Goal: Find specific page/section: Find specific page/section

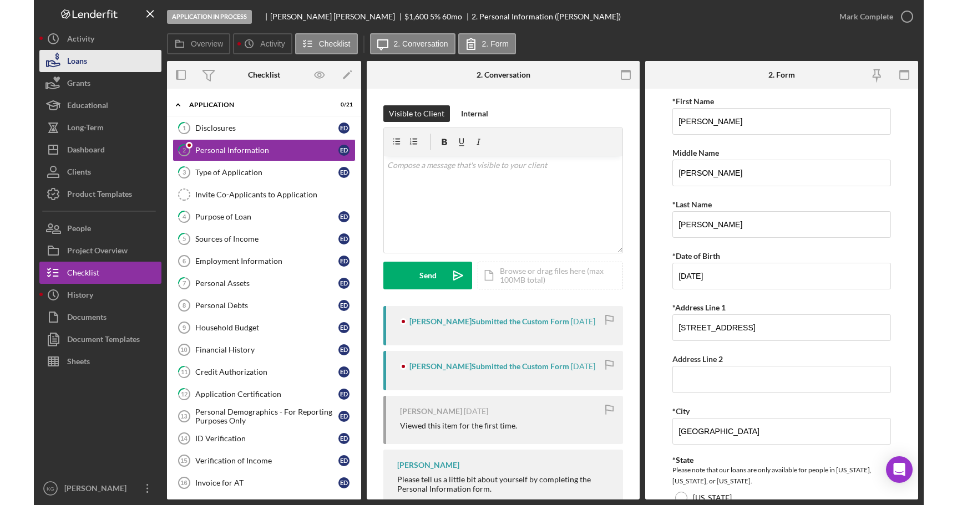
scroll to position [33, 0]
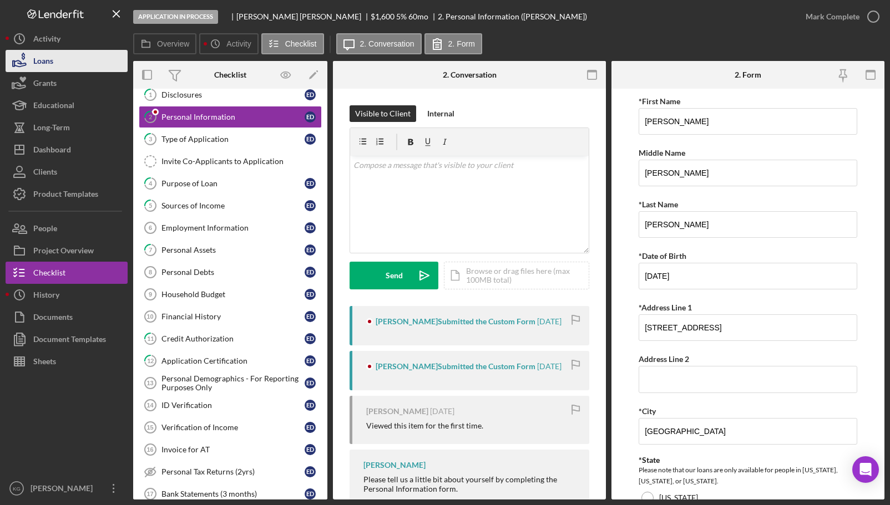
click at [56, 60] on button "Loans" at bounding box center [67, 61] width 122 height 22
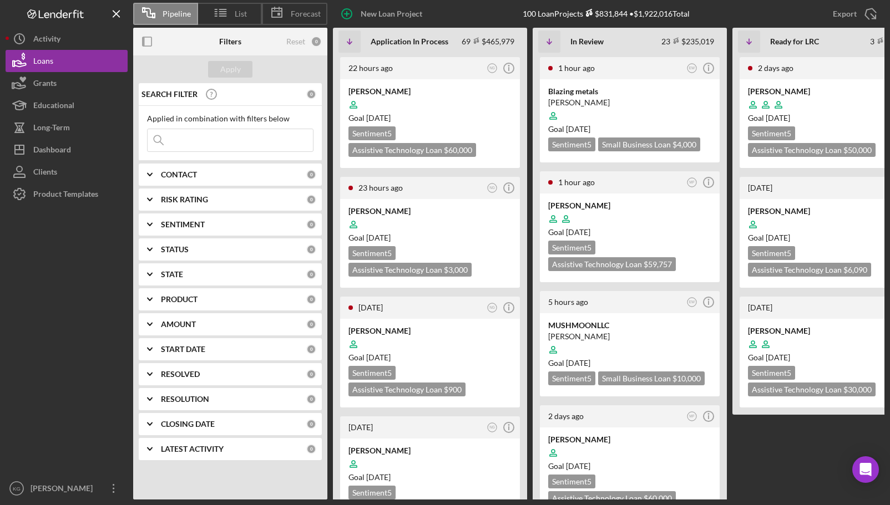
click at [192, 141] on input at bounding box center [230, 140] width 165 height 22
type input "[PERSON_NAME]"
click at [229, 68] on div "Apply" at bounding box center [230, 69] width 21 height 17
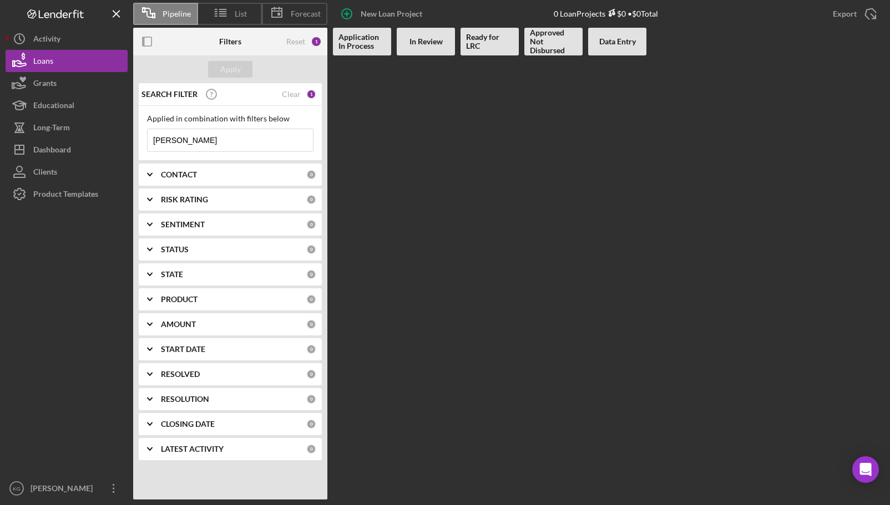
drag, startPoint x: 190, startPoint y: 140, endPoint x: 144, endPoint y: 146, distance: 46.4
click at [144, 146] on div "Applied in combination with filters below [PERSON_NAME] Icon/Menu Close" at bounding box center [230, 133] width 183 height 55
click at [237, 68] on div "Apply" at bounding box center [230, 69] width 21 height 17
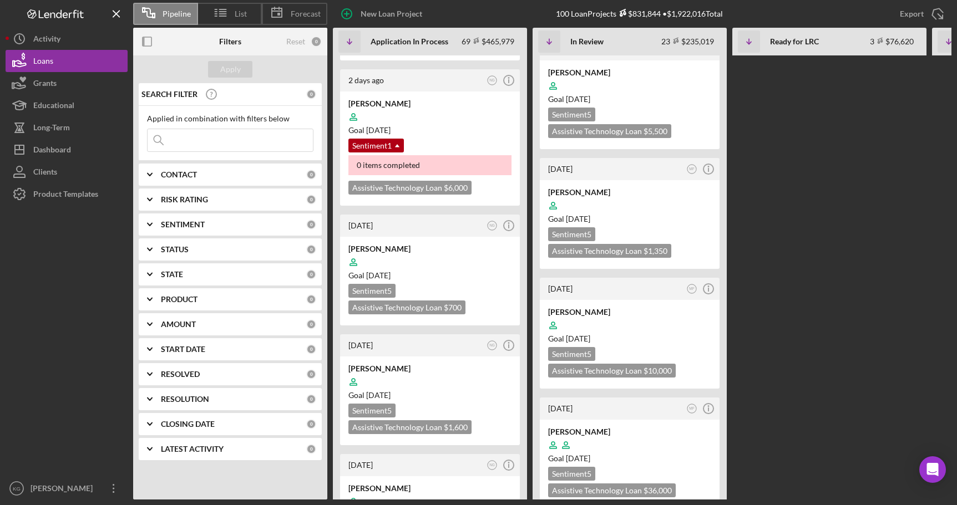
scroll to position [887, 0]
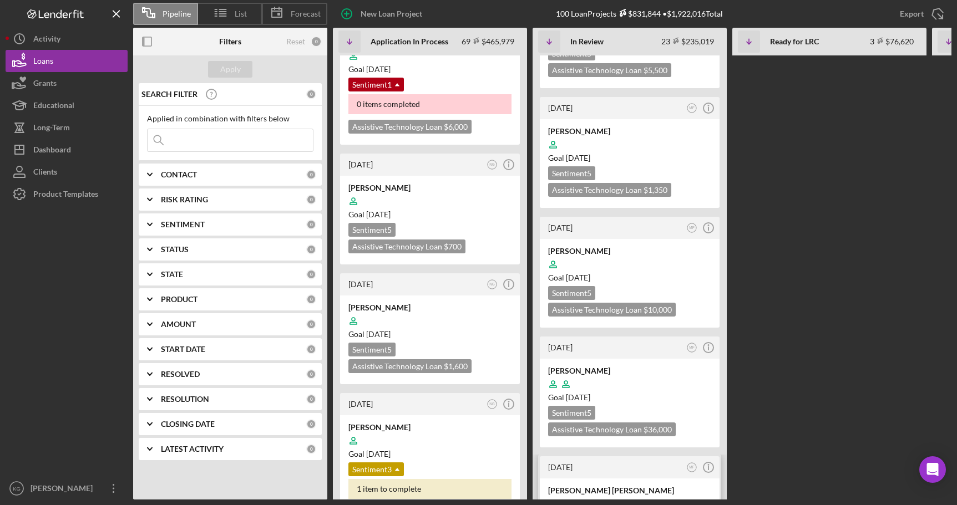
click at [683, 494] on div at bounding box center [629, 504] width 163 height 21
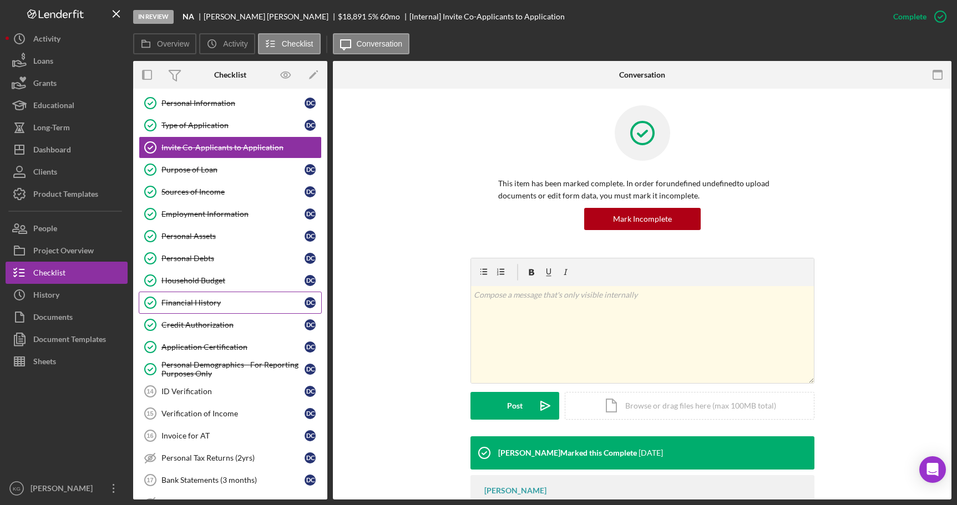
scroll to position [111, 0]
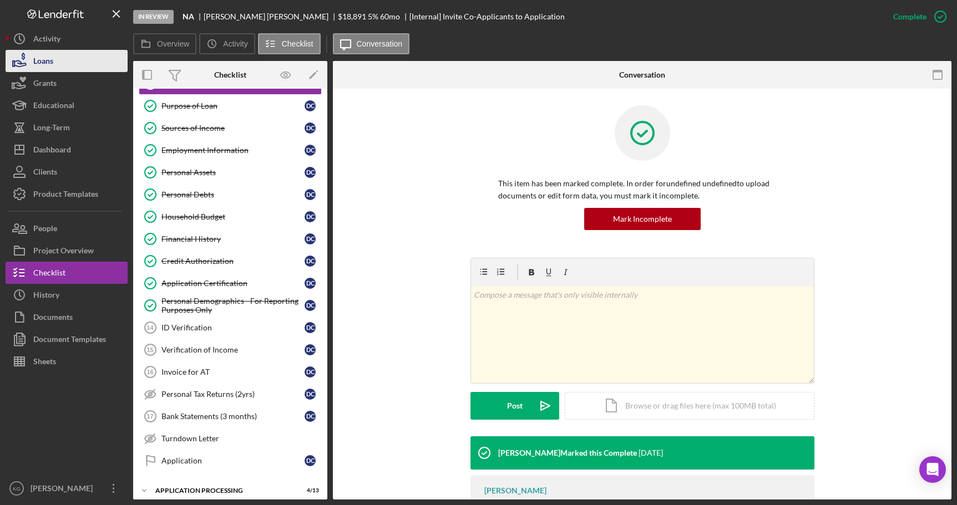
click at [44, 60] on div "Loans" at bounding box center [43, 62] width 20 height 25
